Goal: Communication & Community: Participate in discussion

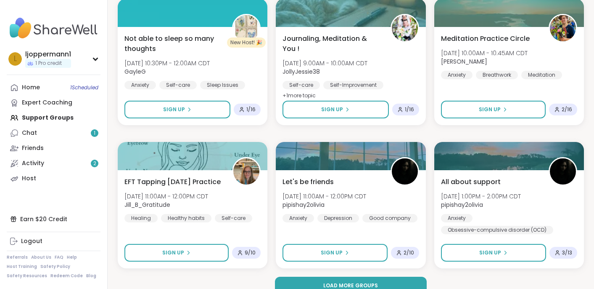
scroll to position [1597, 0]
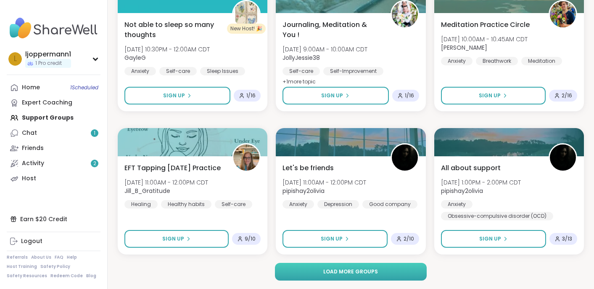
click at [335, 272] on span "Load more groups" at bounding box center [350, 272] width 55 height 8
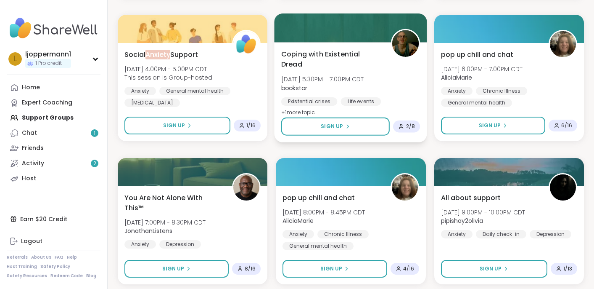
scroll to position [1995, 0]
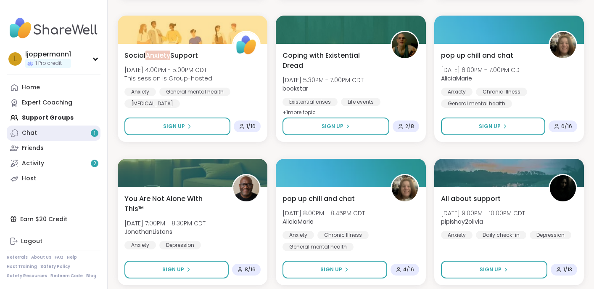
click at [40, 132] on link "Chat 1" at bounding box center [54, 132] width 94 height 15
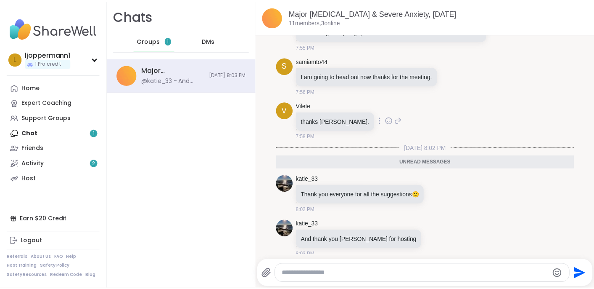
scroll to position [290, 0]
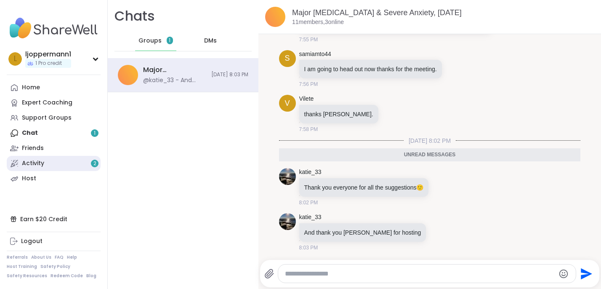
click at [41, 162] on div "Activity 2" at bounding box center [33, 163] width 22 height 8
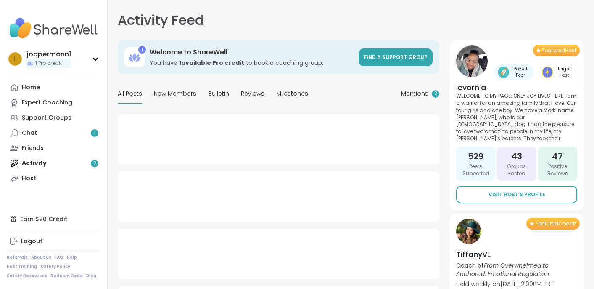
type textarea "*"
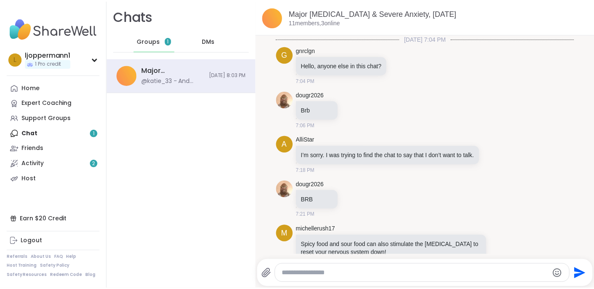
scroll to position [262, 0]
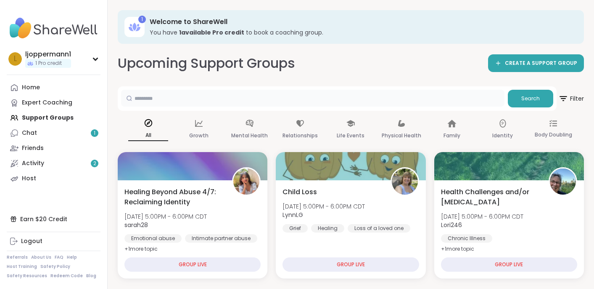
click at [159, 103] on input "text" at bounding box center [313, 98] width 384 height 17
type input "*******"
click at [526, 95] on span "Search" at bounding box center [531, 99] width 19 height 8
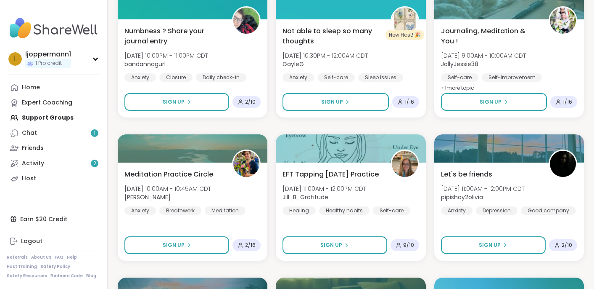
scroll to position [600, 0]
